Goal: Check status

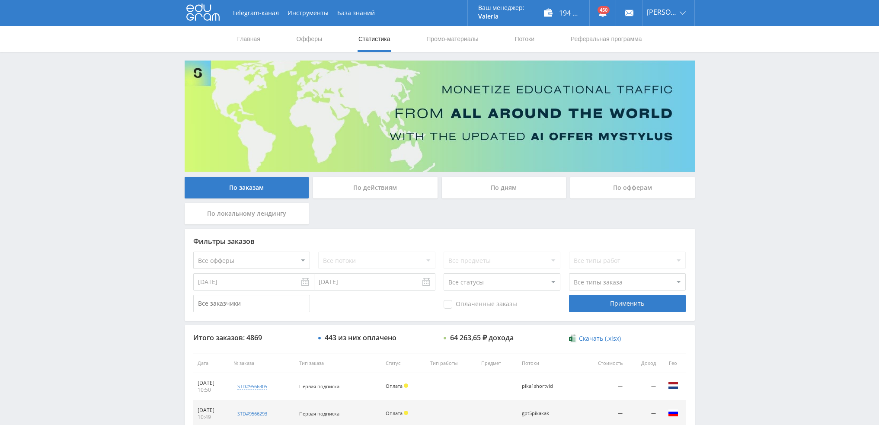
scroll to position [299, 0]
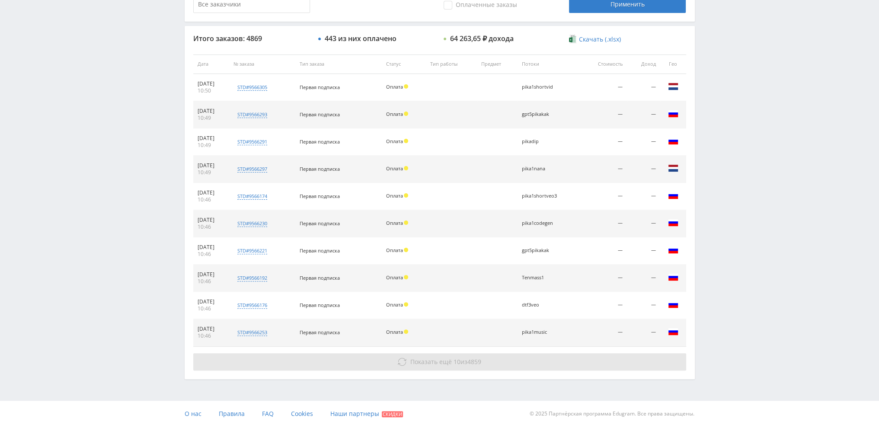
click at [432, 359] on span "Показать ещё" at bounding box center [431, 362] width 42 height 8
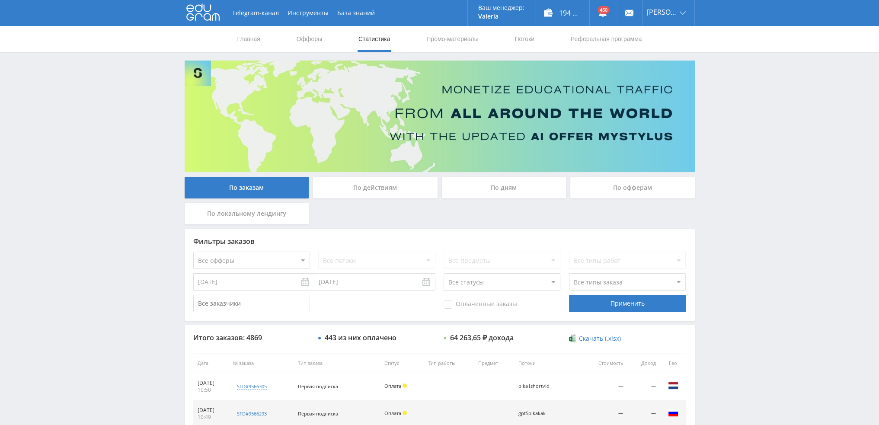
scroll to position [0, 0]
click at [488, 190] on div "По дням" at bounding box center [504, 188] width 125 height 22
click at [0, 0] on input "По дням" at bounding box center [0, 0] width 0 height 0
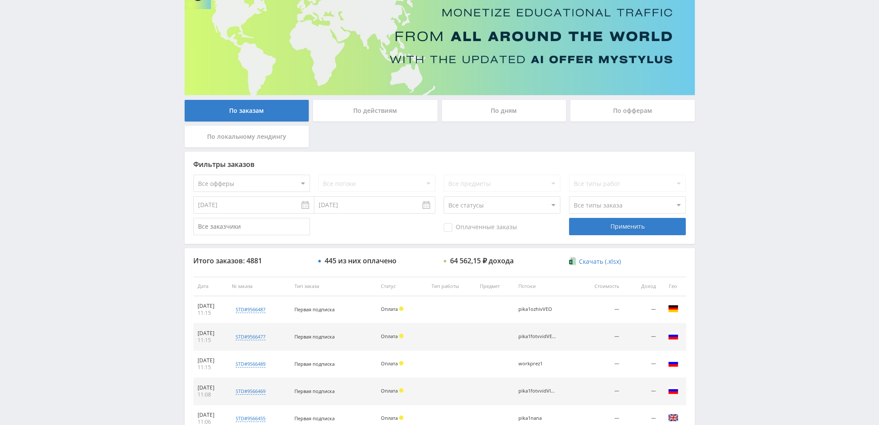
scroll to position [40, 0]
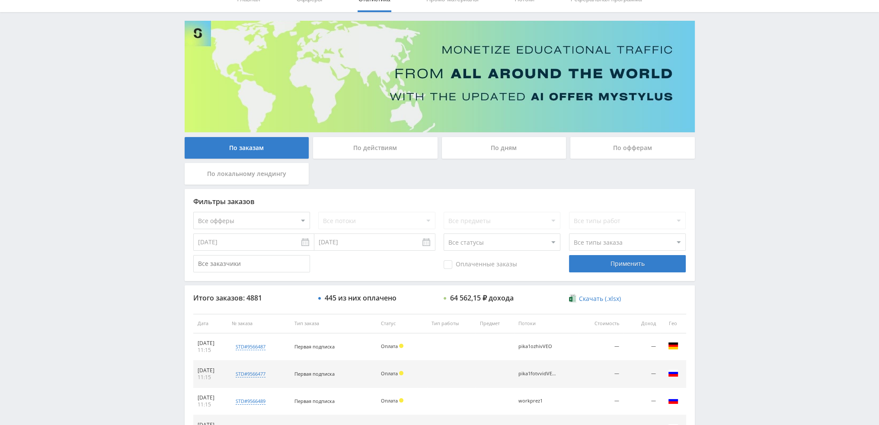
click at [516, 145] on div "По дням" at bounding box center [504, 148] width 125 height 22
click at [0, 0] on input "По дням" at bounding box center [0, 0] width 0 height 0
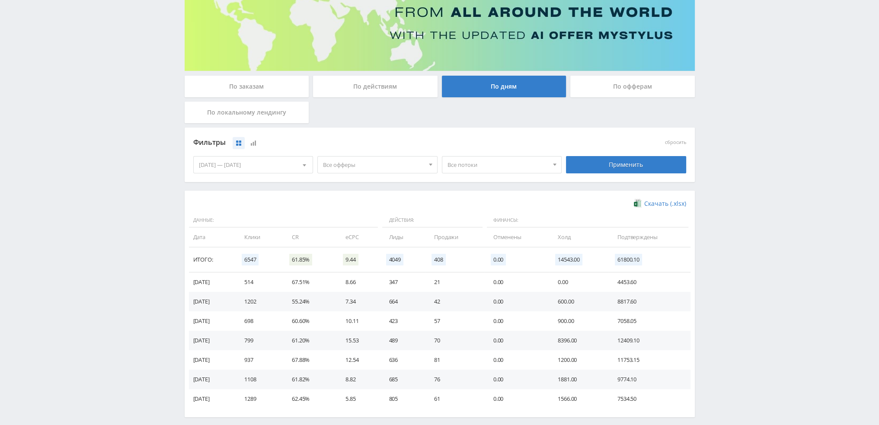
scroll to position [130, 0]
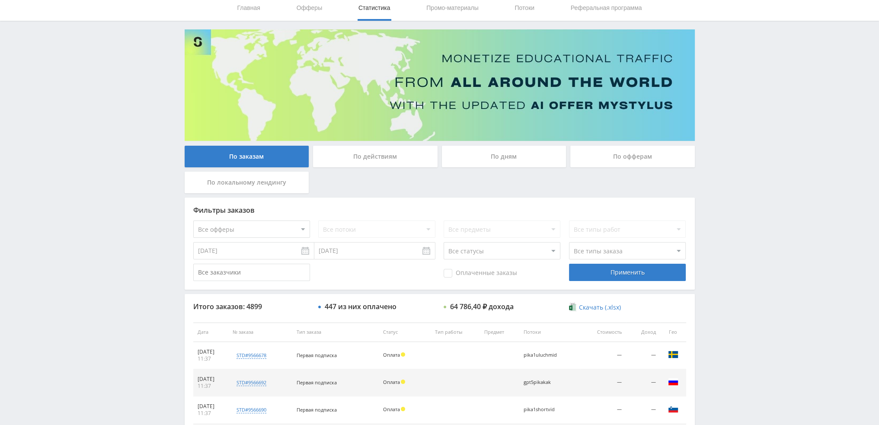
scroll to position [299, 0]
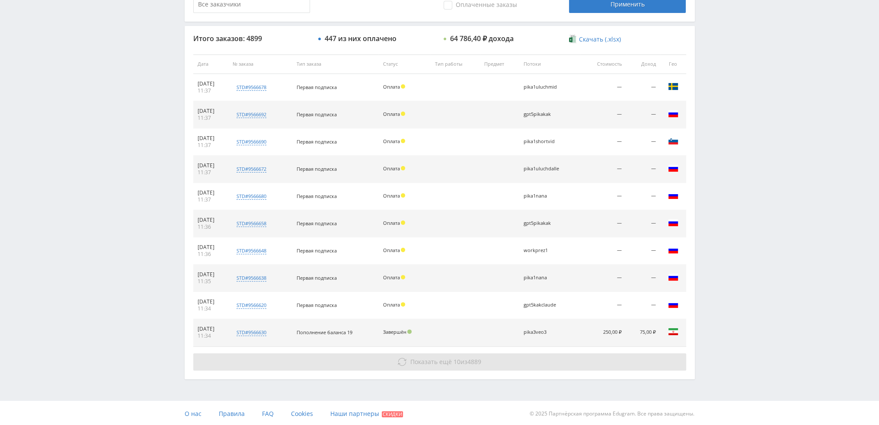
click at [459, 356] on button "Показать ещё 10 из 4889" at bounding box center [439, 361] width 493 height 17
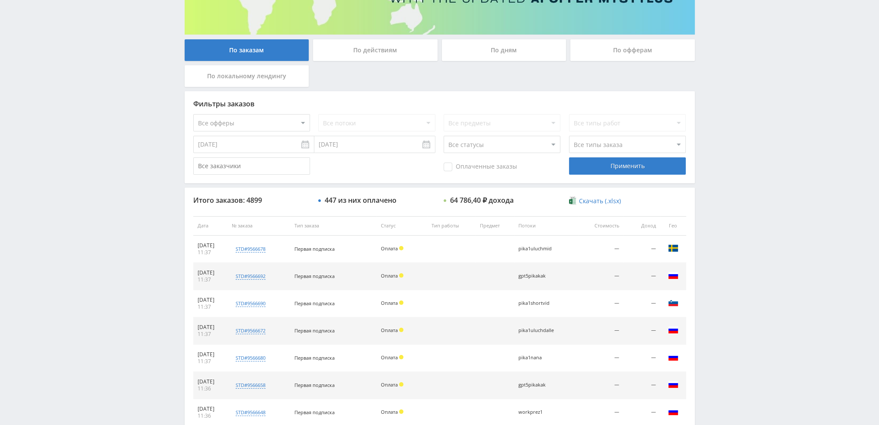
scroll to position [40, 0]
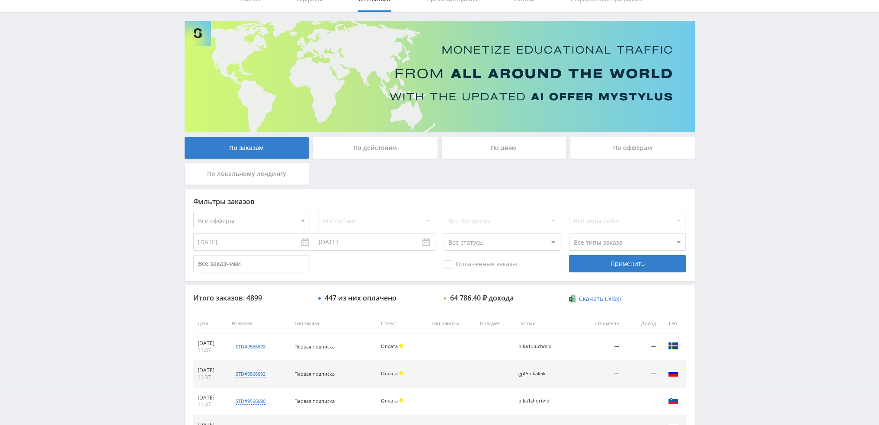
click at [502, 151] on div "По дням" at bounding box center [504, 148] width 125 height 22
click at [0, 0] on input "По дням" at bounding box center [0, 0] width 0 height 0
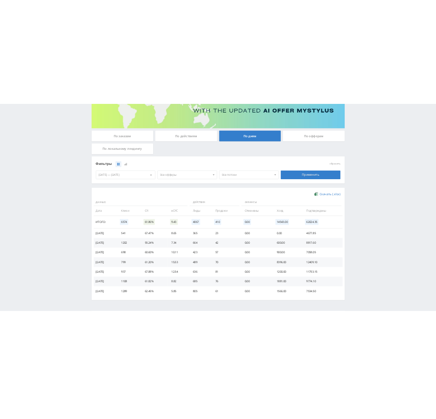
scroll to position [140, 0]
